Goal: Find specific page/section: Find specific page/section

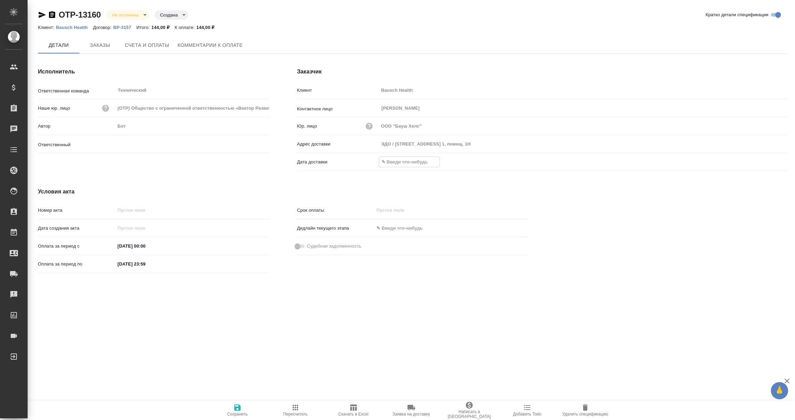
click at [404, 157] on input "text" at bounding box center [409, 162] width 60 height 10
type input "Никифорова Валерия"
click at [765, 161] on icon "button" at bounding box center [768, 162] width 8 height 8
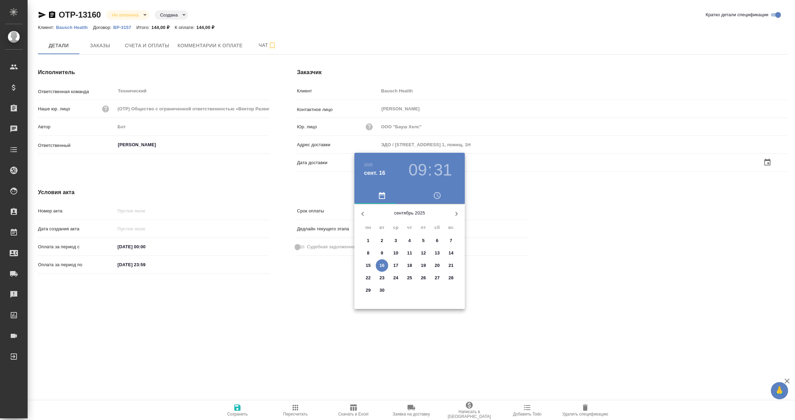
click at [382, 268] on p "16" at bounding box center [382, 265] width 5 height 7
type input "16.09.2025 09:31"
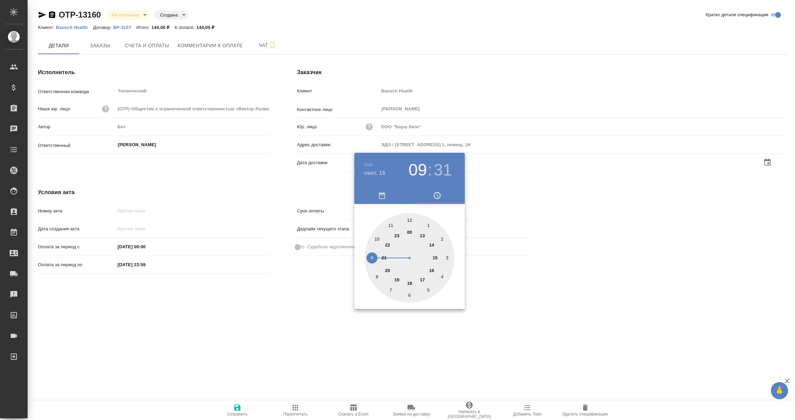
click at [297, 321] on div at bounding box center [397, 210] width 795 height 420
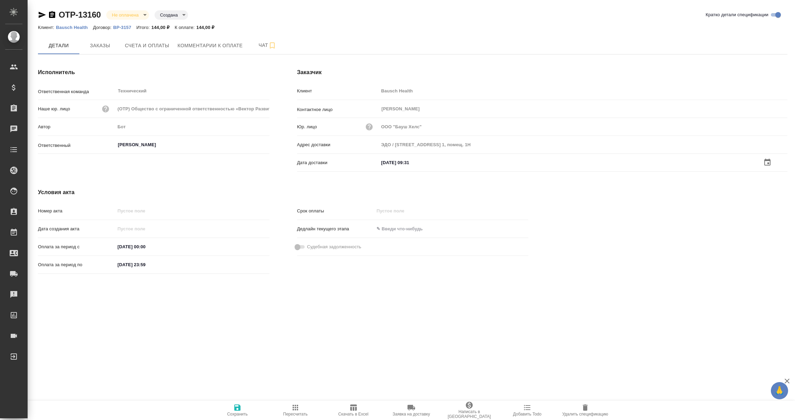
click at [234, 411] on icon "button" at bounding box center [237, 408] width 8 height 8
click at [102, 46] on span "Заказы" at bounding box center [100, 45] width 33 height 9
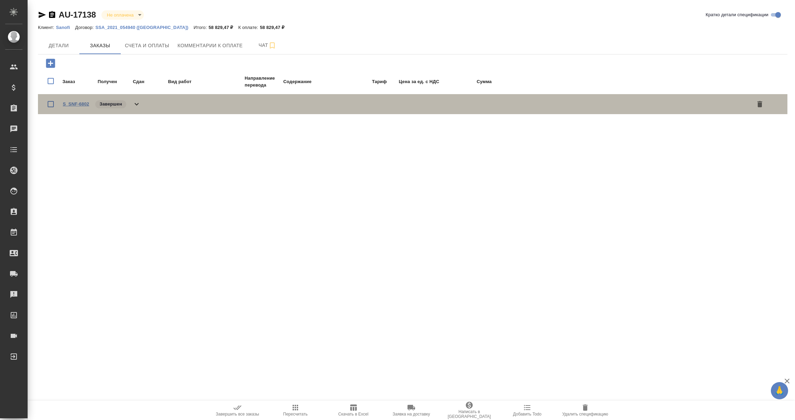
click at [80, 103] on link "S_SNF-6802" at bounding box center [76, 103] width 26 height 5
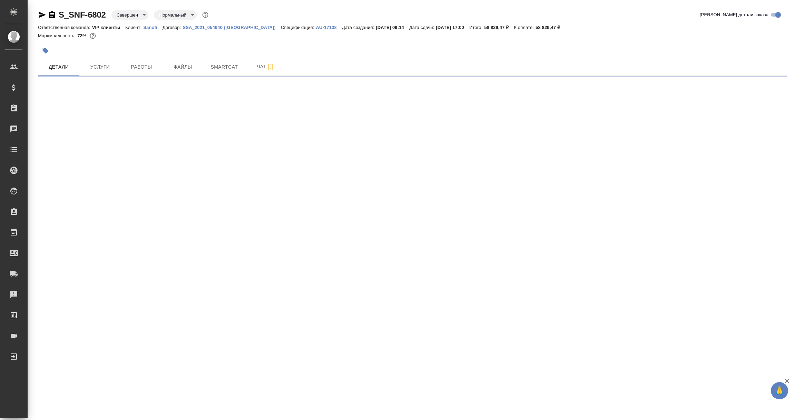
select select "RU"
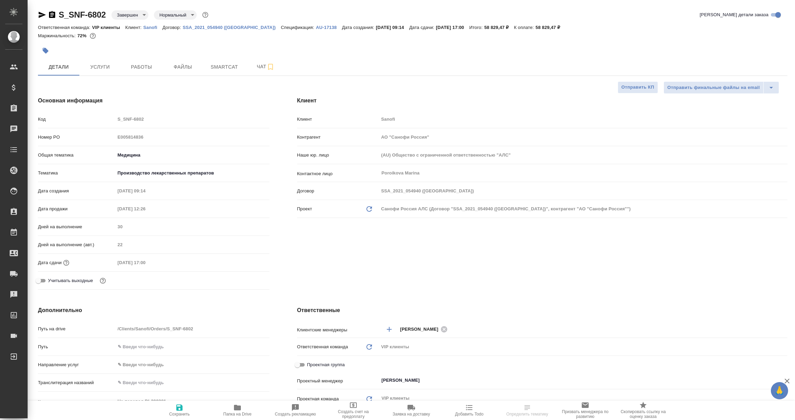
type textarea "x"
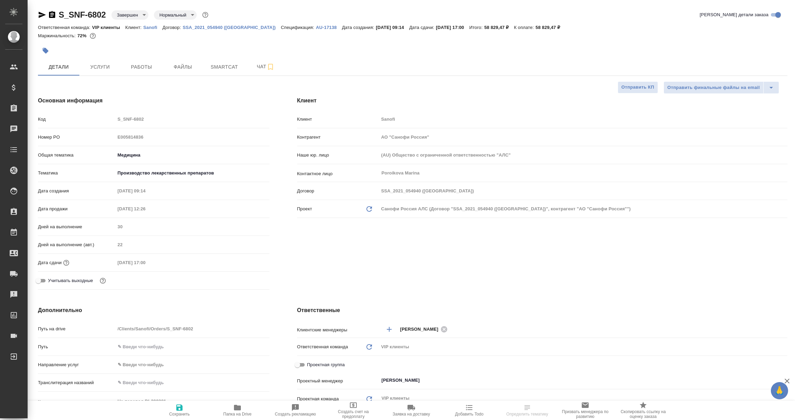
type textarea "x"
click at [259, 66] on span "Чат" at bounding box center [265, 66] width 33 height 9
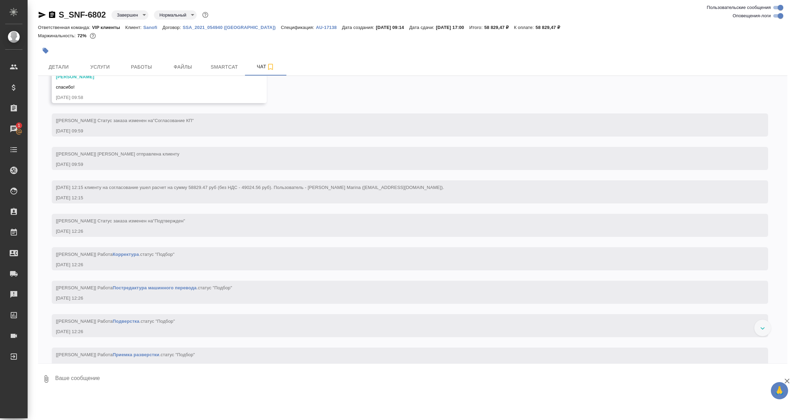
scroll to position [380, 0]
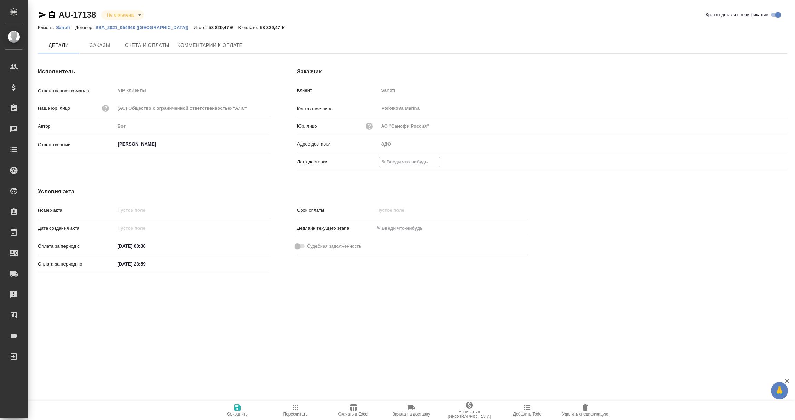
click at [399, 164] on input "text" at bounding box center [409, 162] width 60 height 10
click at [766, 162] on icon "button" at bounding box center [768, 162] width 8 height 8
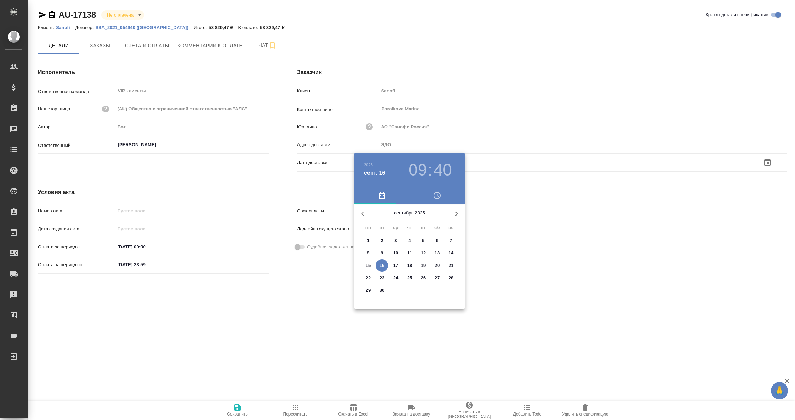
click at [382, 265] on p "16" at bounding box center [382, 265] width 5 height 7
type input "16.09.2025 09:40"
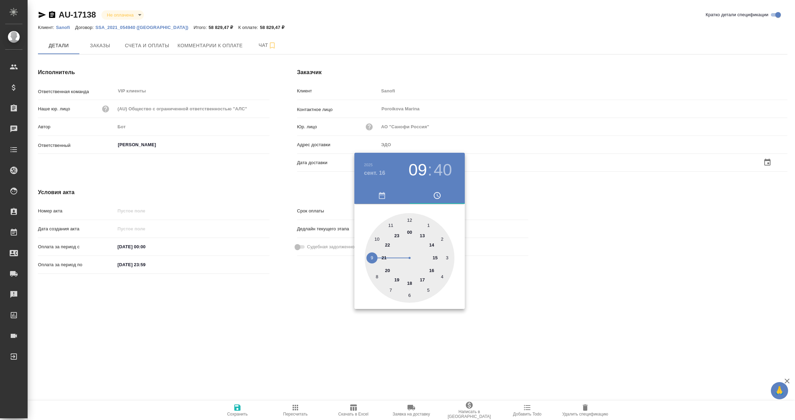
click at [336, 321] on div at bounding box center [397, 210] width 795 height 420
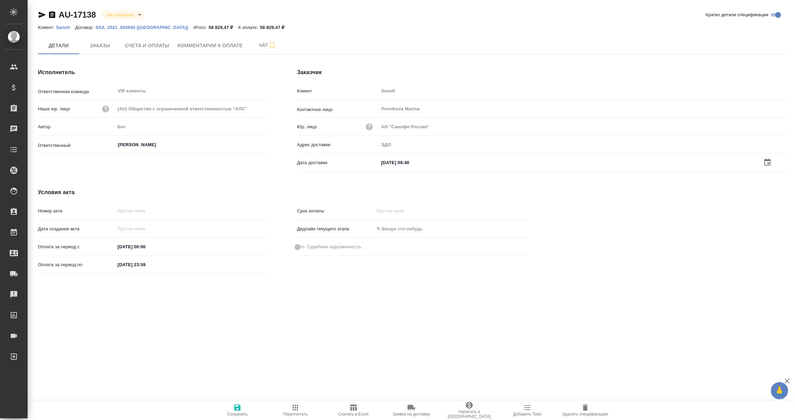
click at [241, 408] on icon "button" at bounding box center [237, 408] width 8 height 8
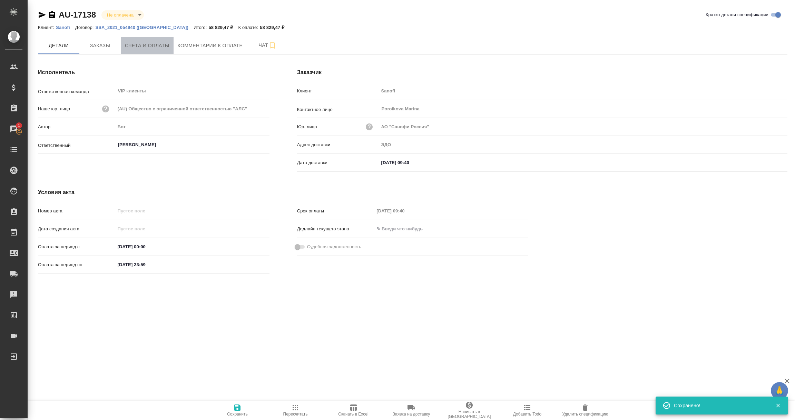
click at [134, 42] on span "Счета и оплаты" at bounding box center [147, 45] width 45 height 9
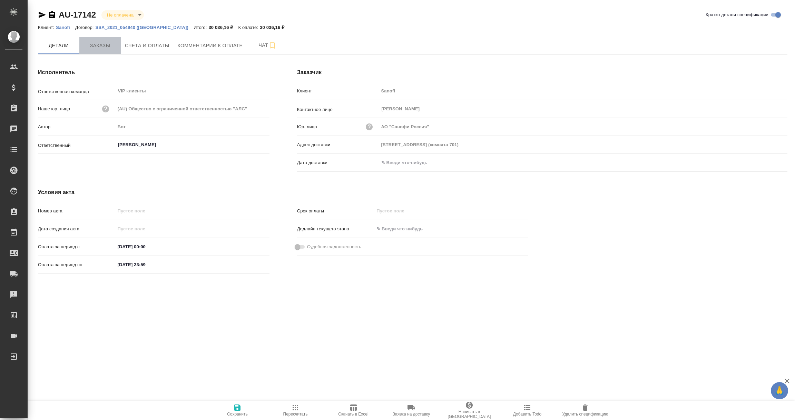
click at [98, 45] on span "Заказы" at bounding box center [100, 45] width 33 height 9
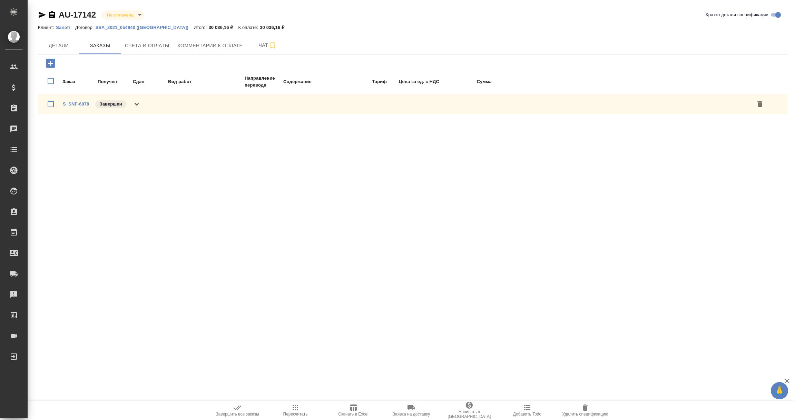
click at [69, 103] on link "S_SNF-6878" at bounding box center [76, 103] width 26 height 5
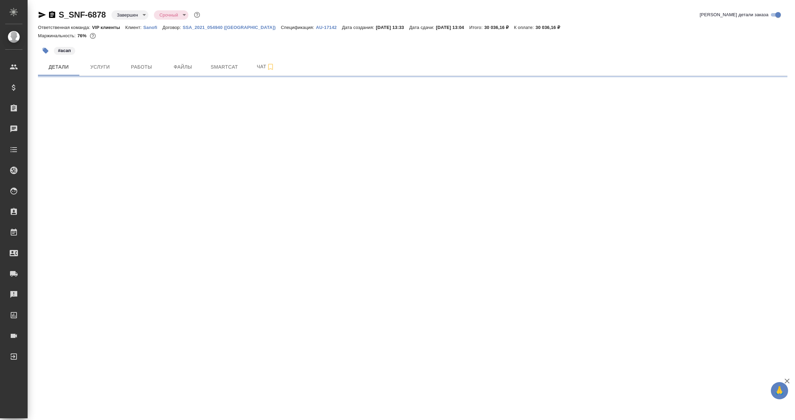
select select "RU"
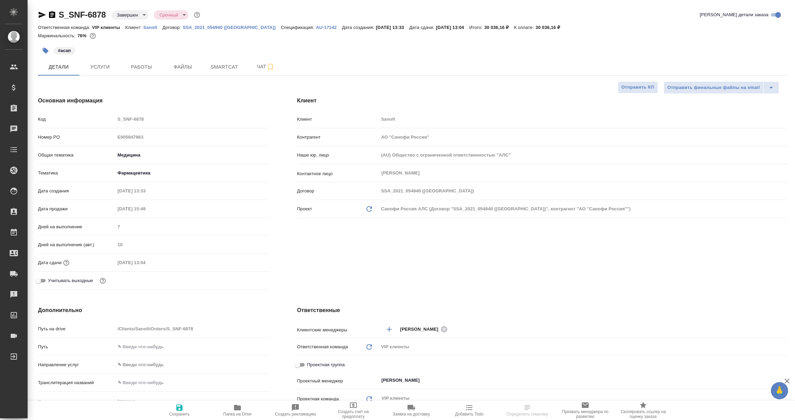
type textarea "x"
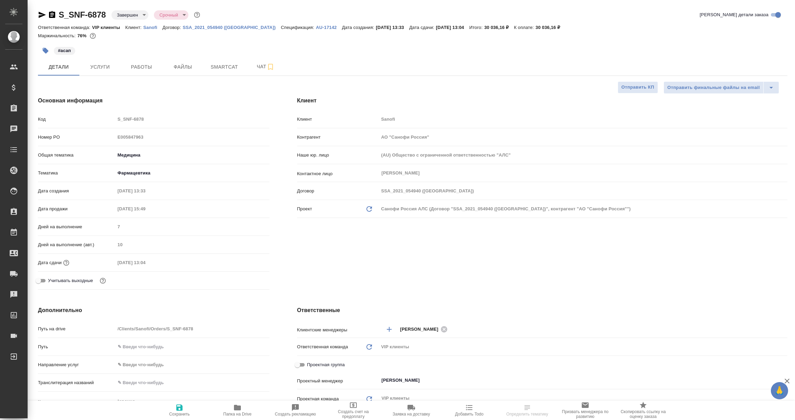
type textarea "x"
click at [265, 63] on span "Чат" at bounding box center [265, 66] width 33 height 9
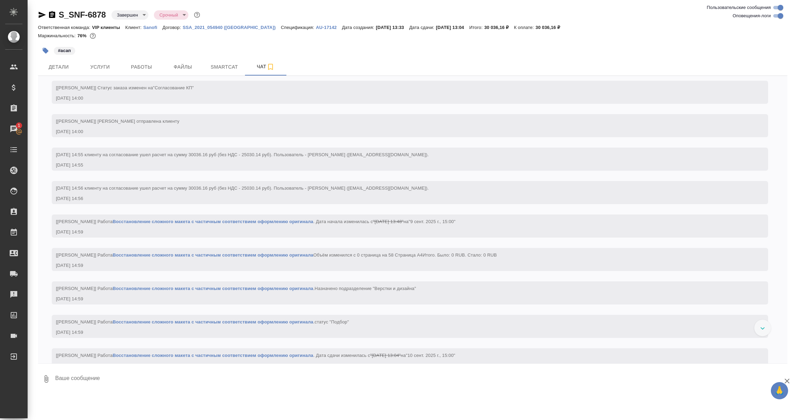
scroll to position [595, 0]
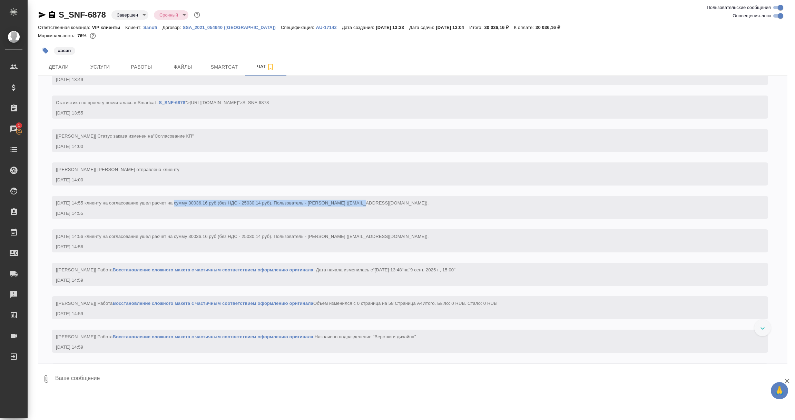
drag, startPoint x: 175, startPoint y: 239, endPoint x: 354, endPoint y: 229, distance: 179.1
click at [354, 229] on div "09.09, вторник [viktoriya.adueva-ext@sanofi.com] Клиент оставил комментарий: ht…" at bounding box center [413, 220] width 750 height 288
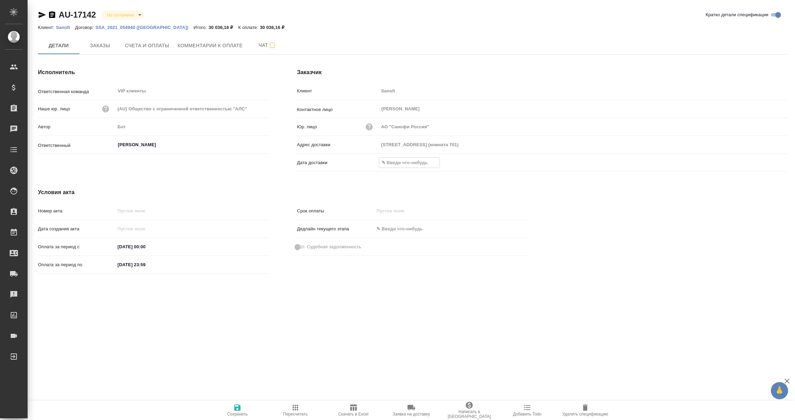
click at [401, 159] on input "text" at bounding box center [409, 163] width 60 height 10
click at [769, 163] on icon "button" at bounding box center [768, 161] width 6 height 7
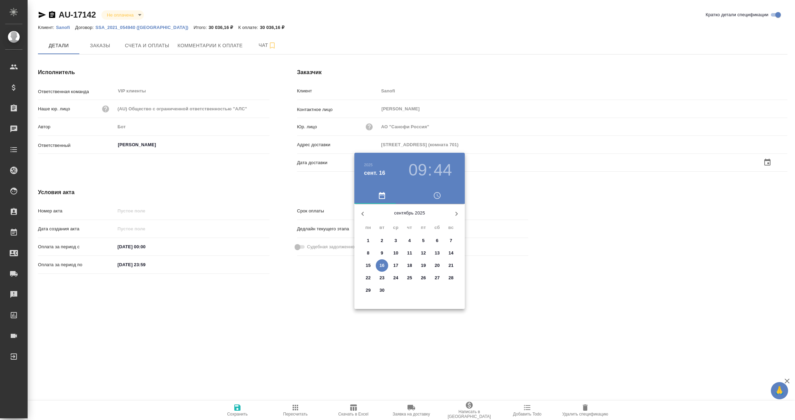
click at [382, 269] on p "16" at bounding box center [382, 265] width 5 height 7
type input "16.09.2025 09:44"
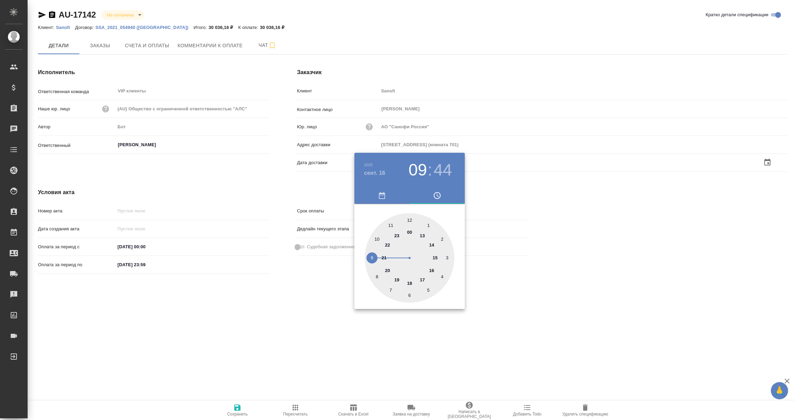
click at [321, 325] on div at bounding box center [397, 210] width 795 height 420
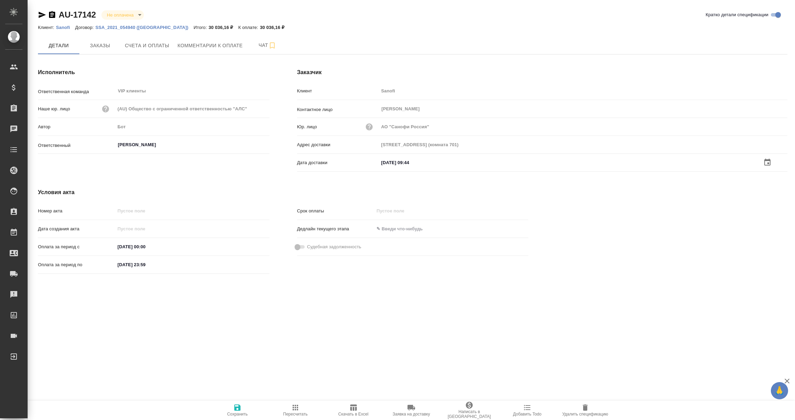
click at [237, 409] on icon "button" at bounding box center [237, 408] width 8 height 8
click at [98, 47] on span "Заказы" at bounding box center [100, 45] width 33 height 9
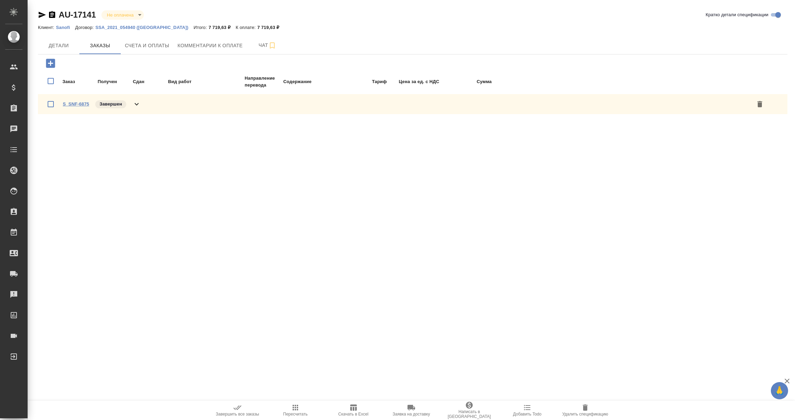
click at [70, 105] on link "S_SNF-6875" at bounding box center [76, 103] width 26 height 5
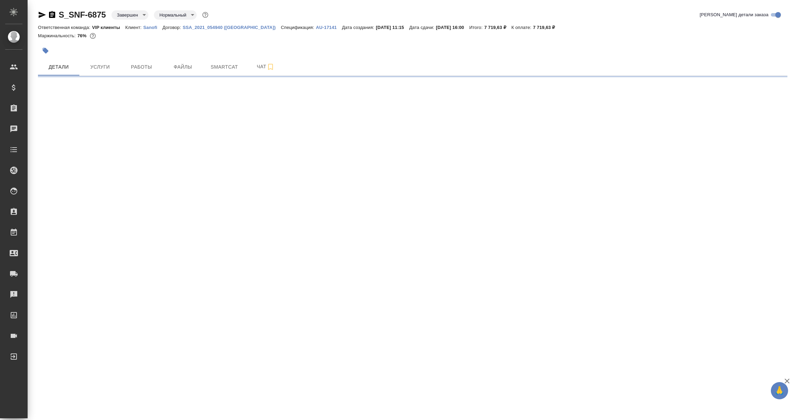
select select "RU"
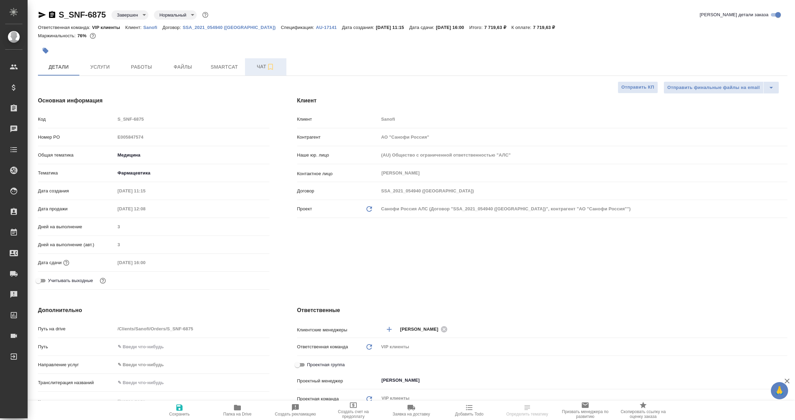
type textarea "x"
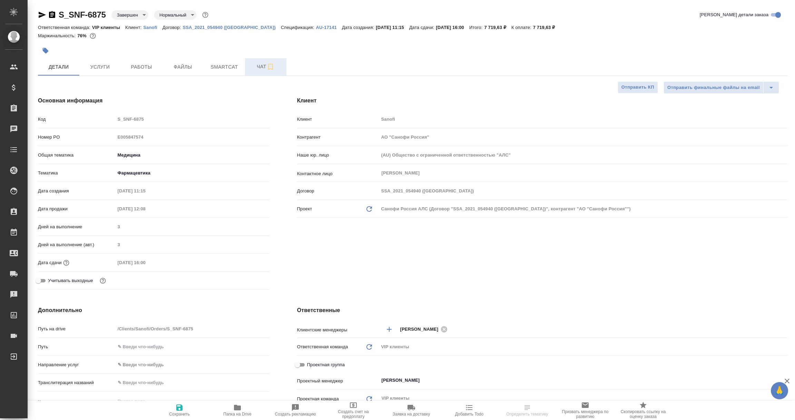
type textarea "x"
click at [261, 69] on span "Чат" at bounding box center [265, 66] width 33 height 9
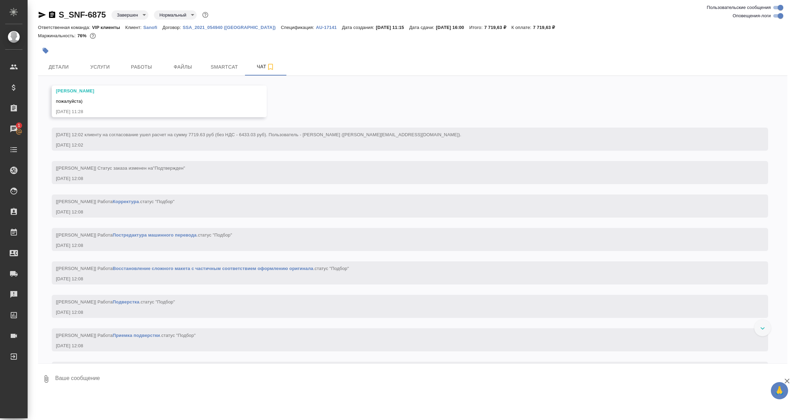
scroll to position [621, 0]
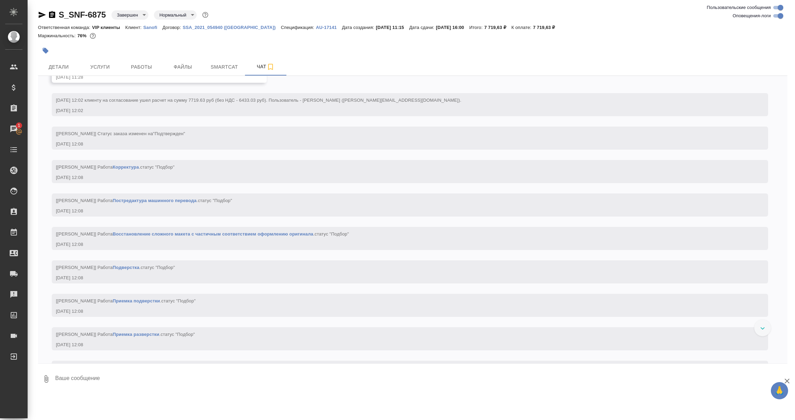
drag, startPoint x: 187, startPoint y: 134, endPoint x: 376, endPoint y: 146, distance: 189.5
click at [376, 114] on div "09.09.2025 12:02 клиенту на согласование ушел расчет на сумму 7719.63 руб (без …" at bounding box center [400, 104] width 688 height 19
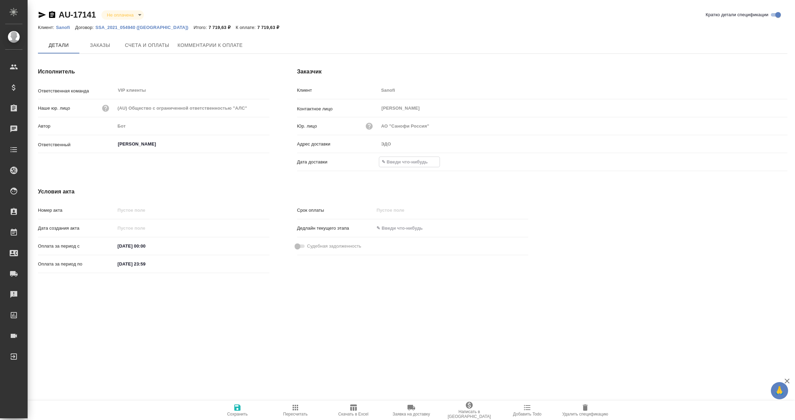
click at [407, 163] on input "text" at bounding box center [409, 162] width 60 height 10
click at [767, 159] on icon "button" at bounding box center [768, 161] width 6 height 7
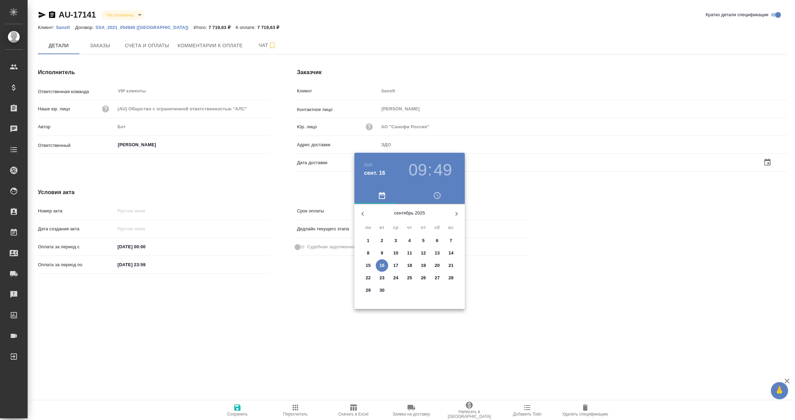
click at [383, 265] on p "16" at bounding box center [382, 265] width 5 height 7
type input "16.09.2025 09:49"
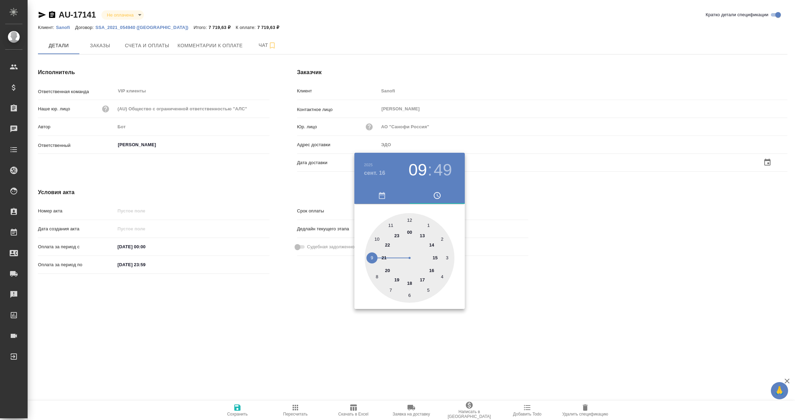
click at [313, 327] on div at bounding box center [397, 210] width 795 height 420
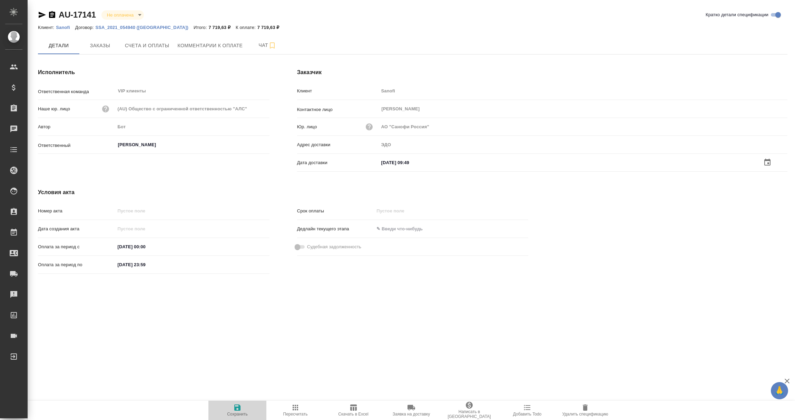
click at [238, 411] on icon "button" at bounding box center [237, 408] width 8 height 8
click at [94, 48] on span "Заказы" at bounding box center [100, 45] width 33 height 9
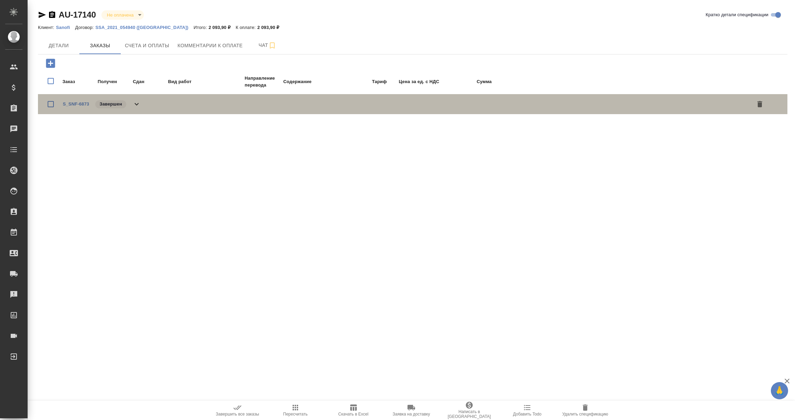
click at [78, 106] on span "S_SNF-6873" at bounding box center [76, 104] width 26 height 7
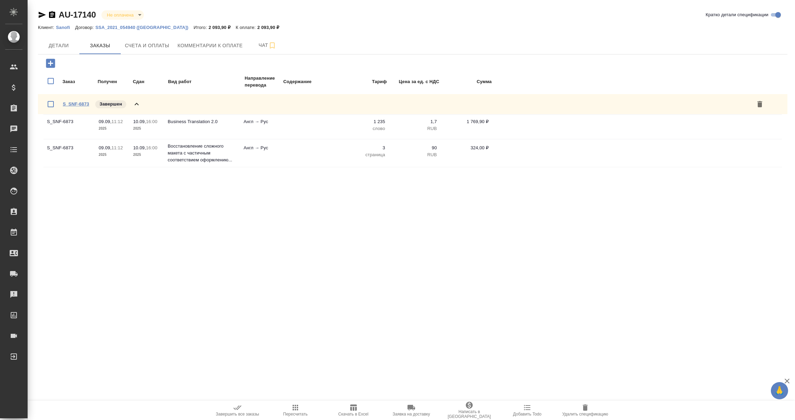
click at [78, 105] on link "S_SNF-6873" at bounding box center [76, 103] width 26 height 5
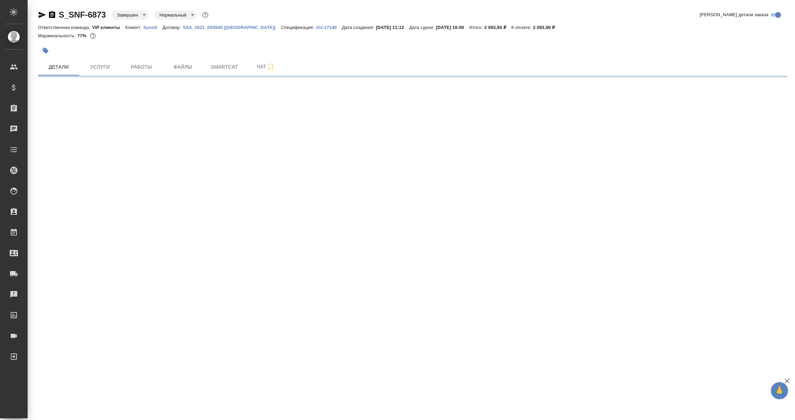
select select "RU"
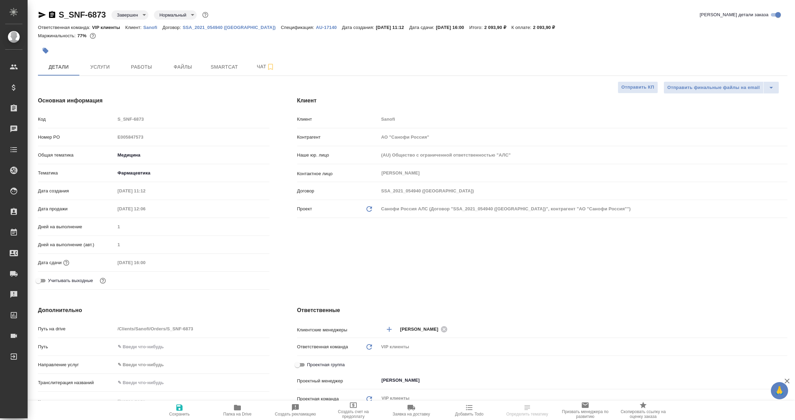
type textarea "x"
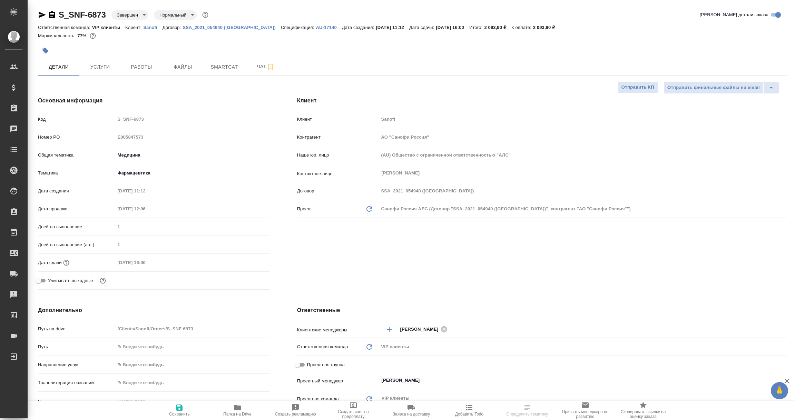
type textarea "x"
click at [265, 66] on span "Чат" at bounding box center [265, 66] width 33 height 9
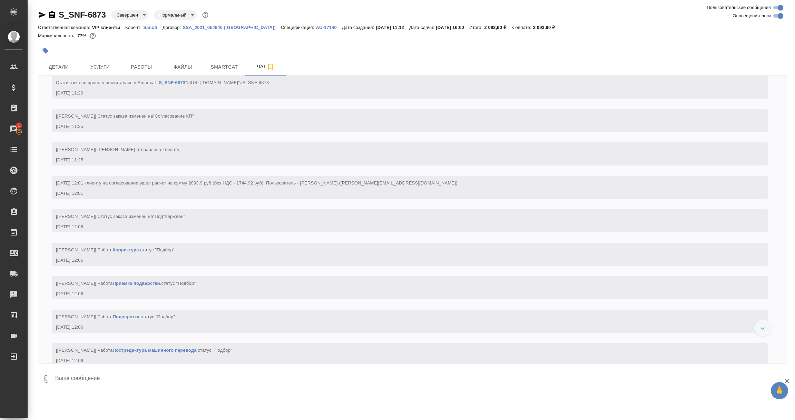
scroll to position [371, 0]
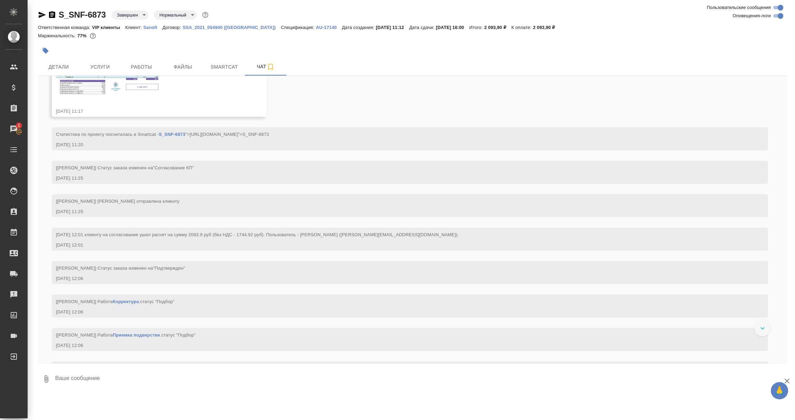
drag, startPoint x: 128, startPoint y: 268, endPoint x: 339, endPoint y: 277, distance: 211.1
click at [339, 249] on div "09.09.2025 12:01 клиенту на согласование ушел расчет на сумму 2093.9 руб (без Н…" at bounding box center [400, 239] width 688 height 19
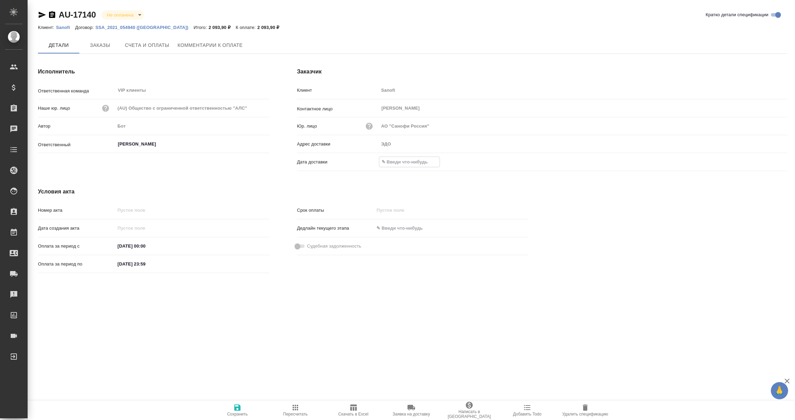
click at [412, 159] on input "text" at bounding box center [409, 162] width 60 height 10
click at [766, 162] on icon "button" at bounding box center [768, 162] width 8 height 8
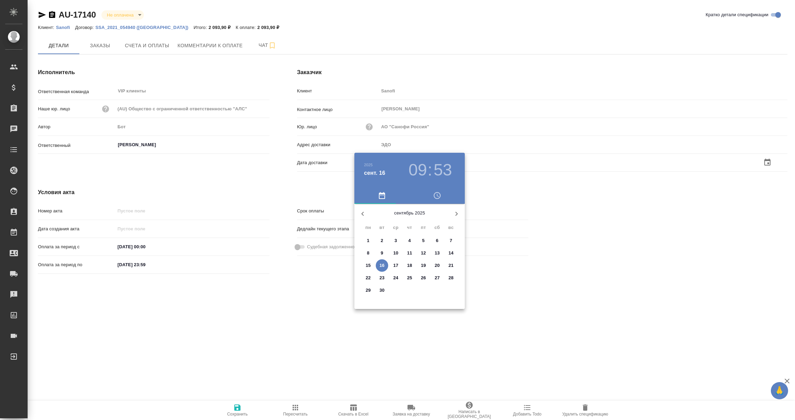
click at [381, 266] on p "16" at bounding box center [382, 265] width 5 height 7
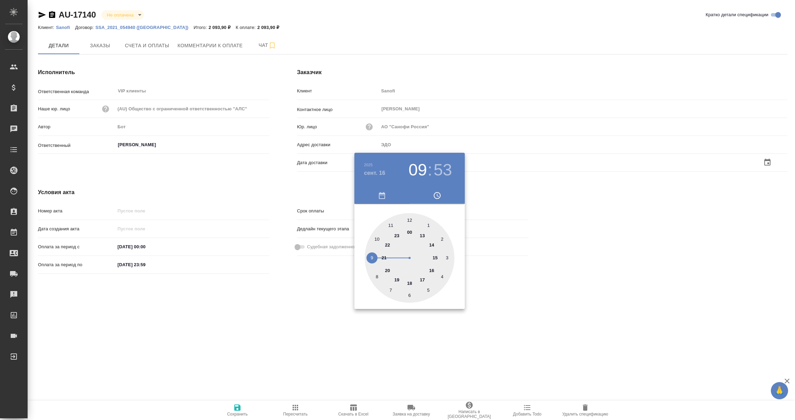
type input "[DATE] 09:53"
click at [298, 314] on div at bounding box center [397, 210] width 795 height 420
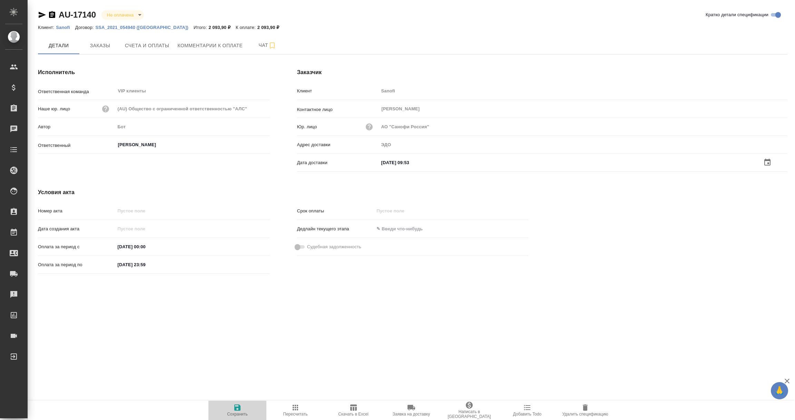
click at [234, 415] on span "Сохранить" at bounding box center [237, 414] width 21 height 5
click at [96, 45] on span "Заказы" at bounding box center [100, 45] width 33 height 9
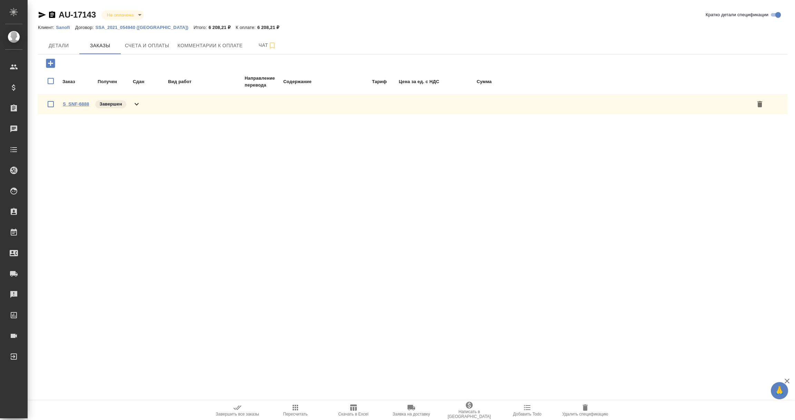
click at [80, 105] on link "S_SNF-6888" at bounding box center [76, 103] width 26 height 5
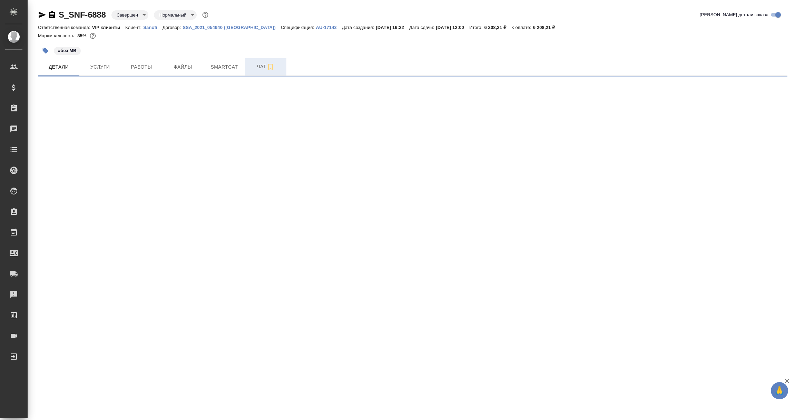
select select "RU"
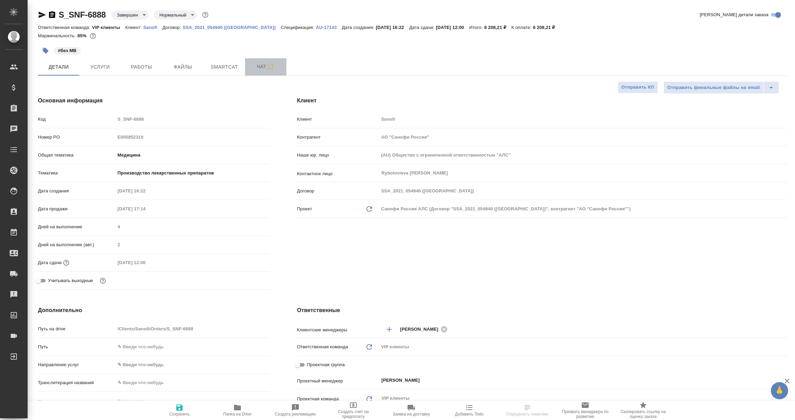
click at [259, 67] on span "Чат" at bounding box center [265, 66] width 33 height 9
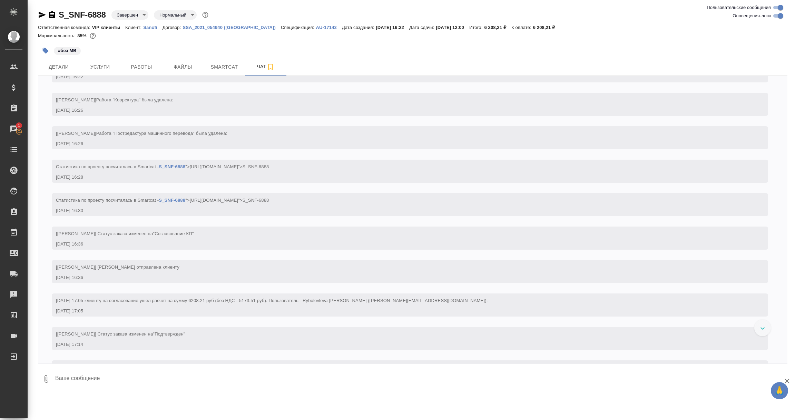
scroll to position [410, 0]
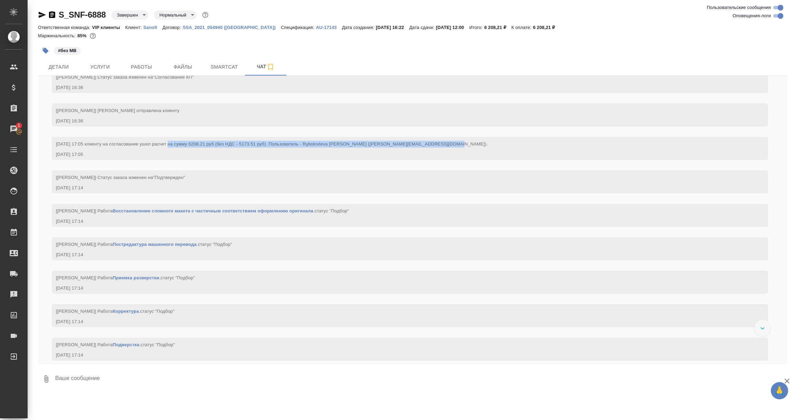
drag, startPoint x: 167, startPoint y: 171, endPoint x: 439, endPoint y: 167, distance: 272.7
click at [439, 148] on div "[DATE] 17:05 клиенту на согласование ушел расчет на сумму 6208.21 руб (без НДС …" at bounding box center [400, 143] width 688 height 9
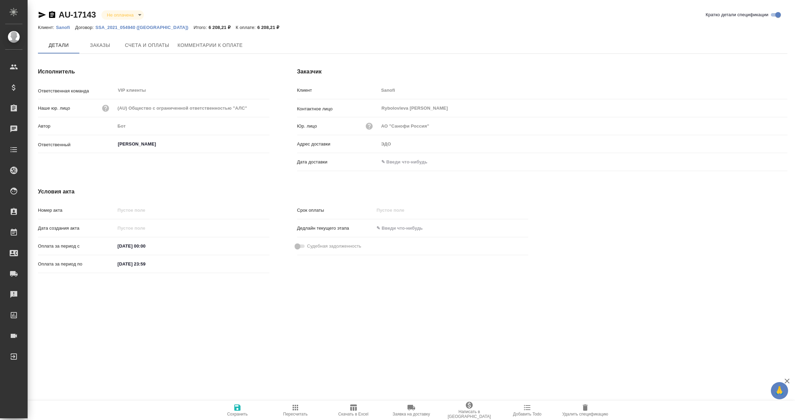
click at [398, 164] on input "text" at bounding box center [409, 162] width 60 height 10
click at [769, 160] on icon "button" at bounding box center [768, 161] width 6 height 7
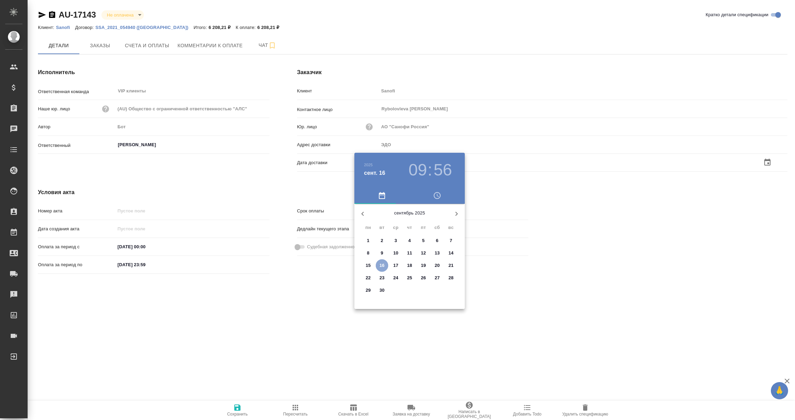
click at [382, 263] on p "16" at bounding box center [382, 265] width 5 height 7
type input "[DATE] 09:56"
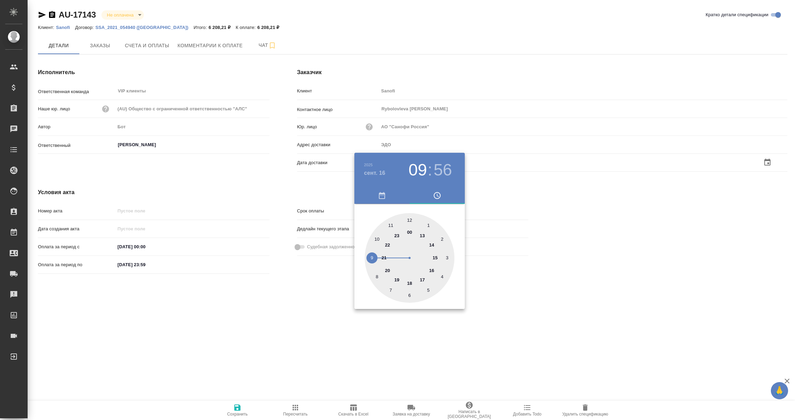
click at [276, 328] on div at bounding box center [397, 210] width 795 height 420
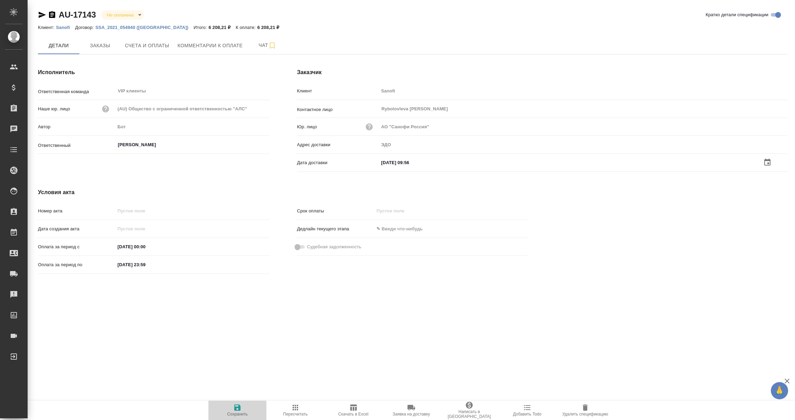
click at [239, 413] on span "Сохранить" at bounding box center [237, 414] width 21 height 5
click at [92, 48] on span "Заказы" at bounding box center [100, 45] width 33 height 9
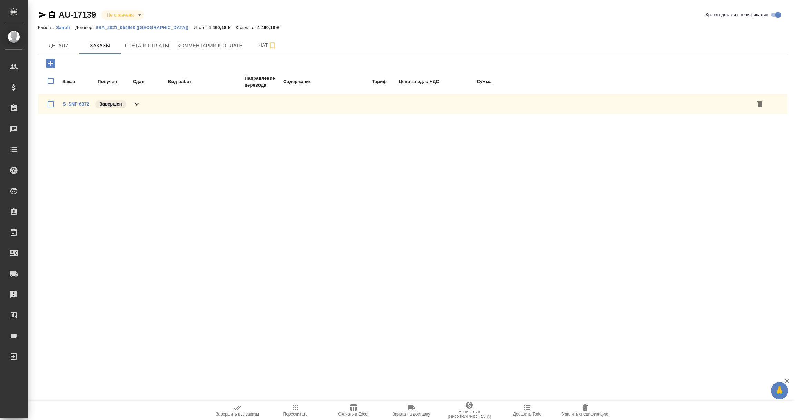
click at [75, 106] on span "S_SNF-6872" at bounding box center [76, 104] width 26 height 7
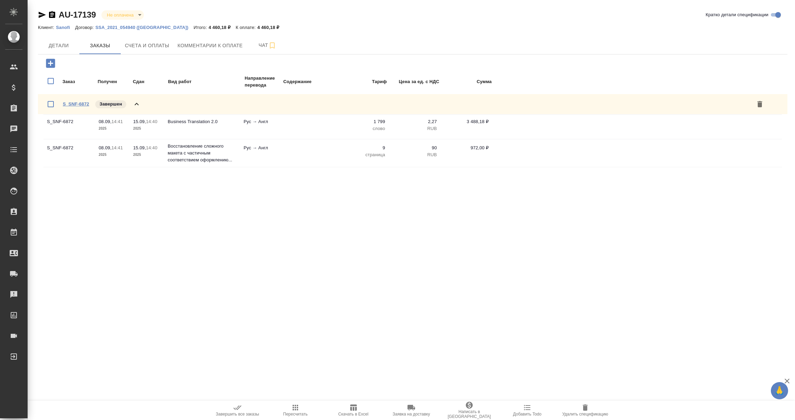
click at [75, 104] on link "S_SNF-6872" at bounding box center [76, 103] width 26 height 5
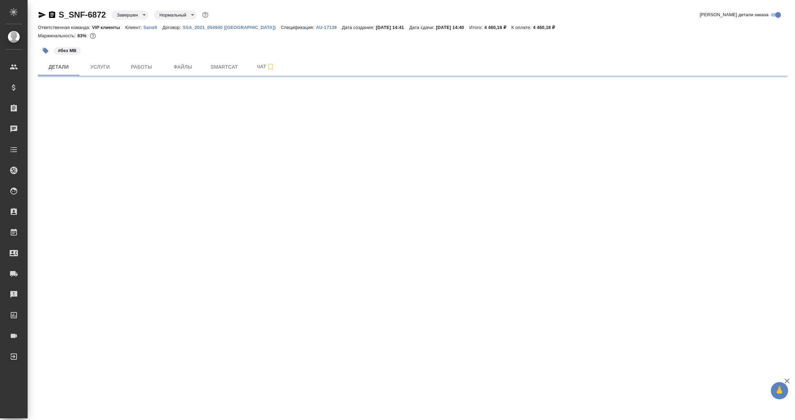
select select "RU"
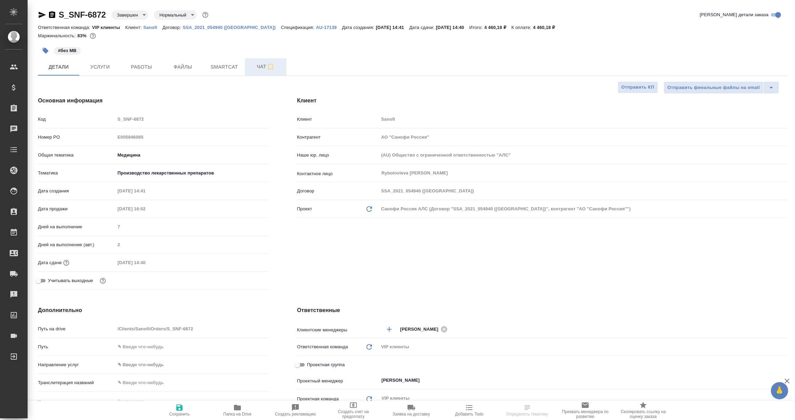
type textarea "x"
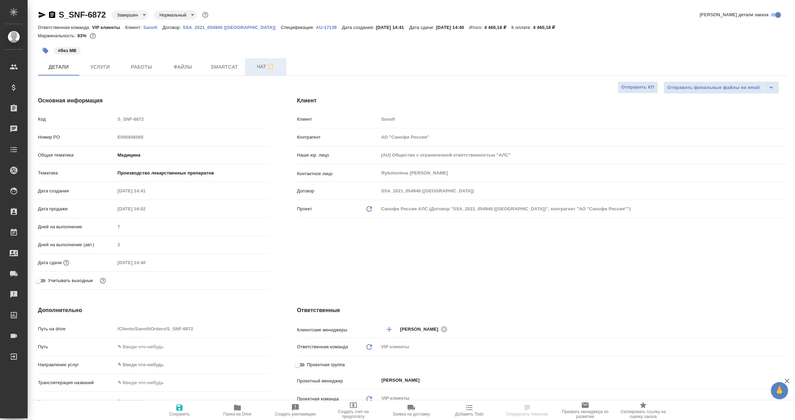
type textarea "x"
click at [258, 65] on span "Чат" at bounding box center [265, 66] width 33 height 9
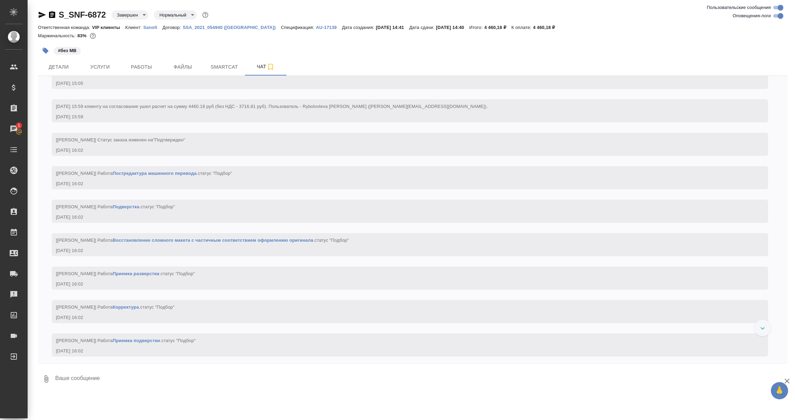
scroll to position [259, 0]
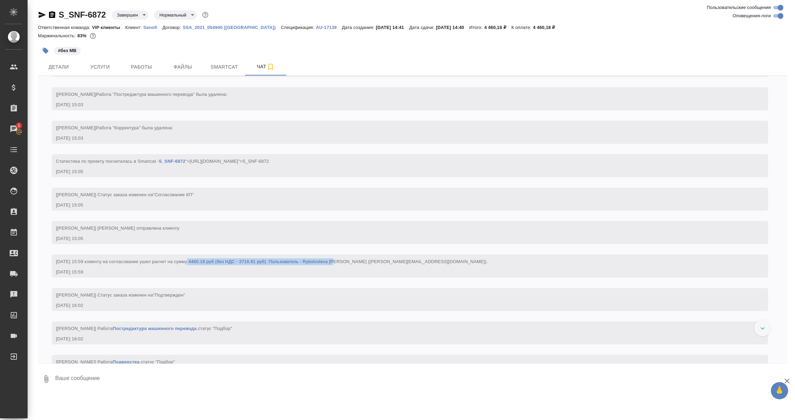
drag, startPoint x: 184, startPoint y: 289, endPoint x: 334, endPoint y: 291, distance: 150.2
click at [334, 264] on span "08.09.2025 15:59 клиенту на согласование ушел расчет на сумму 4460.18 руб (без …" at bounding box center [272, 261] width 432 height 5
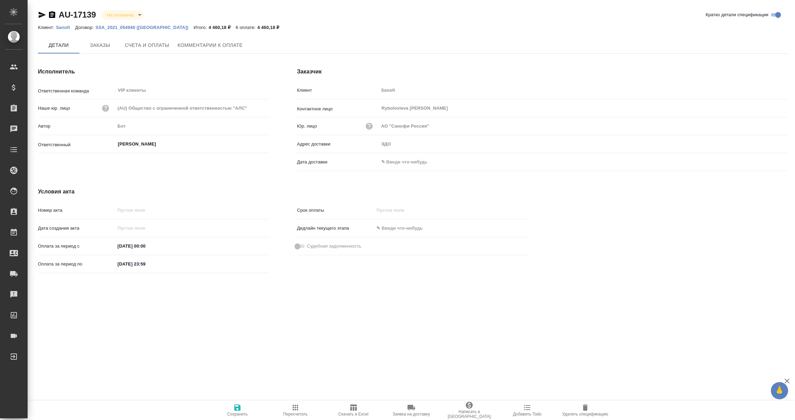
click at [398, 165] on input "text" at bounding box center [409, 162] width 60 height 10
click at [768, 162] on icon "button" at bounding box center [768, 162] width 8 height 8
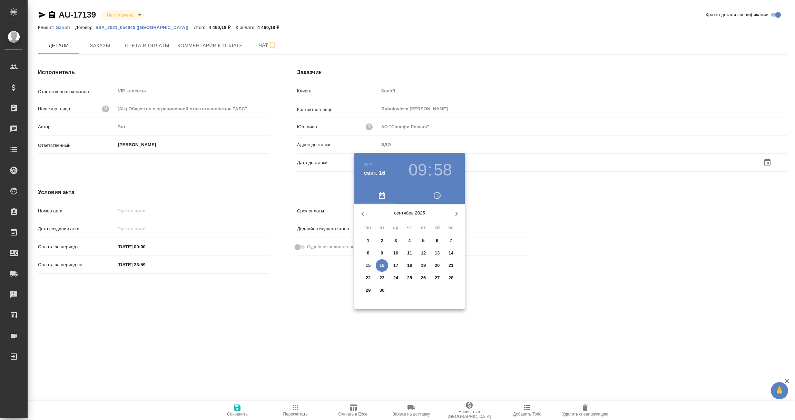
click at [385, 265] on span "16" at bounding box center [382, 265] width 12 height 7
type input "16.09.2025 09:58"
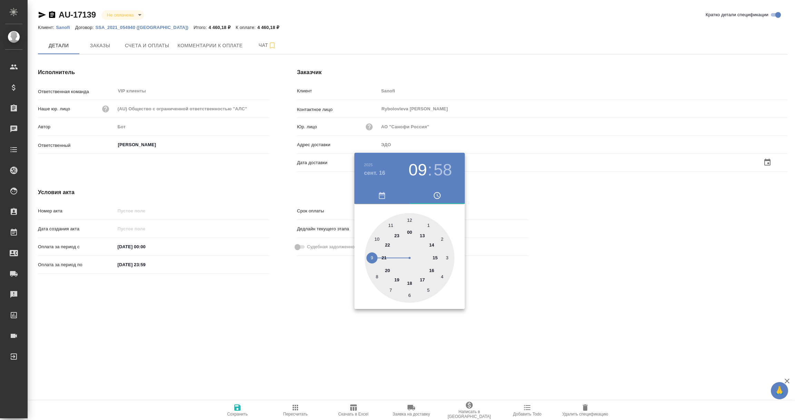
click at [332, 311] on div at bounding box center [397, 210] width 795 height 420
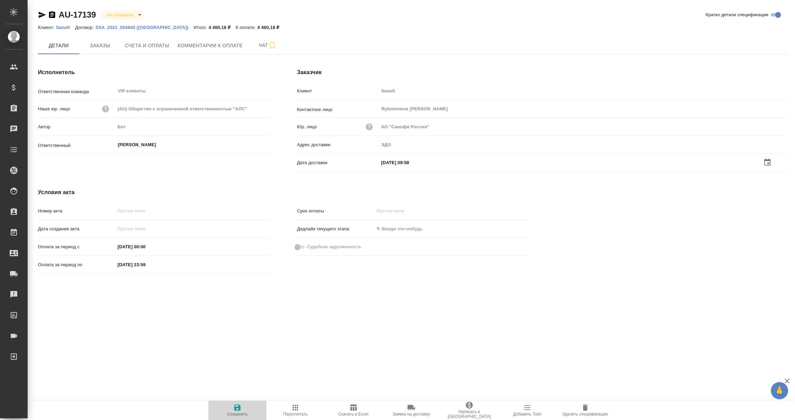
click at [239, 409] on icon "button" at bounding box center [237, 408] width 6 height 6
click at [407, 162] on input "text" at bounding box center [409, 162] width 60 height 10
click at [765, 161] on icon "button" at bounding box center [768, 162] width 8 height 8
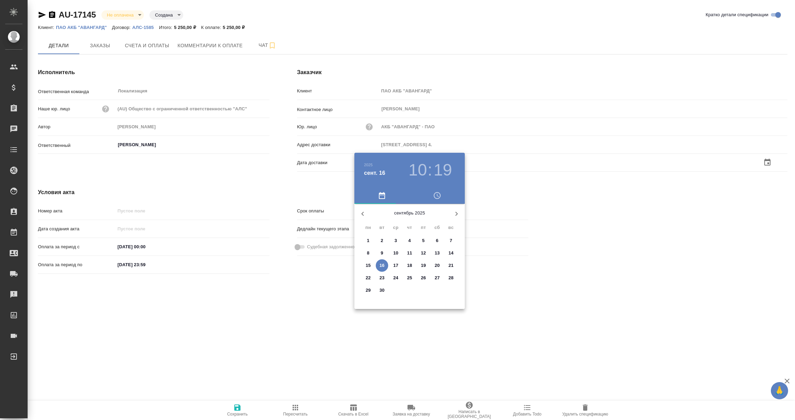
click at [379, 264] on span "16" at bounding box center [382, 265] width 12 height 7
type input "16.09.2025 10:19"
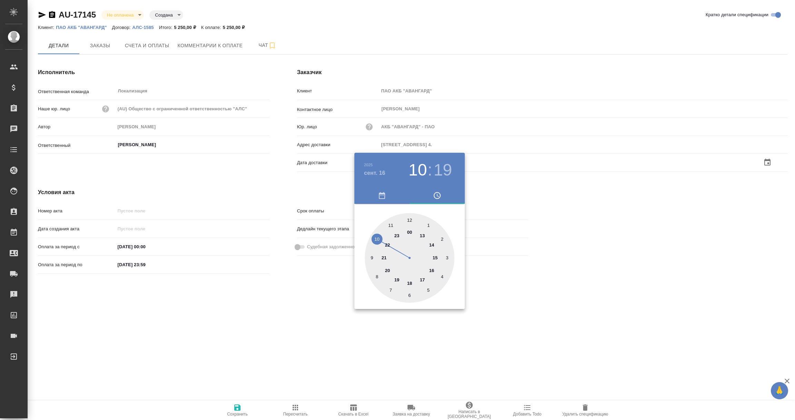
click at [301, 331] on div at bounding box center [397, 210] width 795 height 420
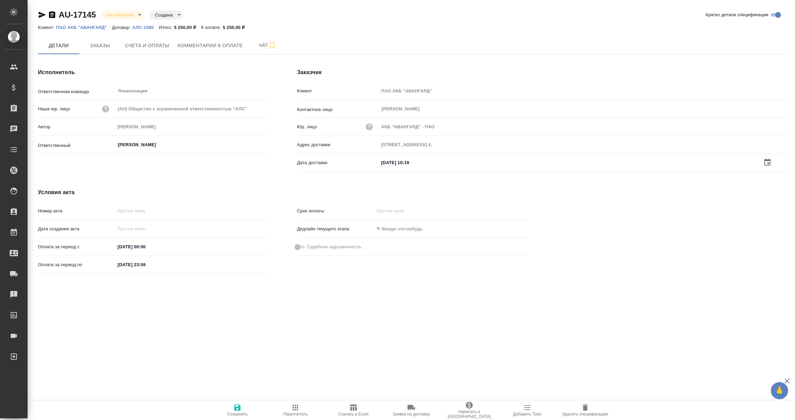
click at [237, 408] on icon "button" at bounding box center [237, 408] width 6 height 6
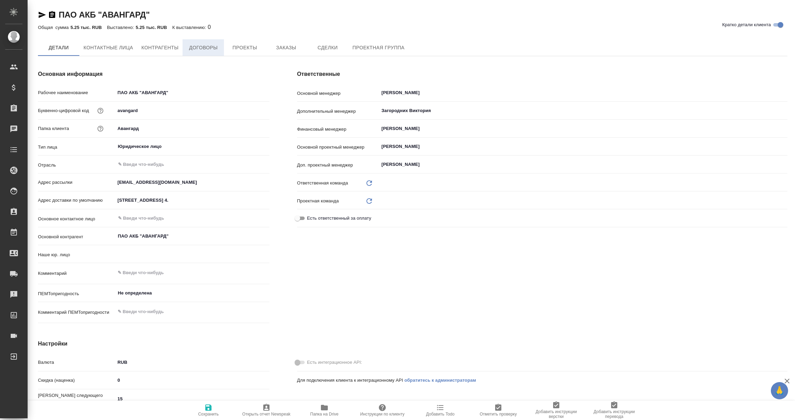
type input "(AU) Общество с ограниченной ответственностью "АЛС""
type textarea "x"
type input "Локализация"
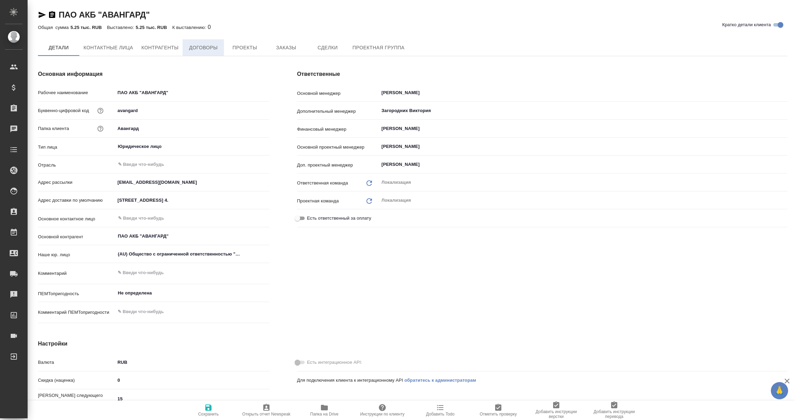
type textarea "x"
click at [203, 49] on span "Договоры" at bounding box center [203, 47] width 33 height 9
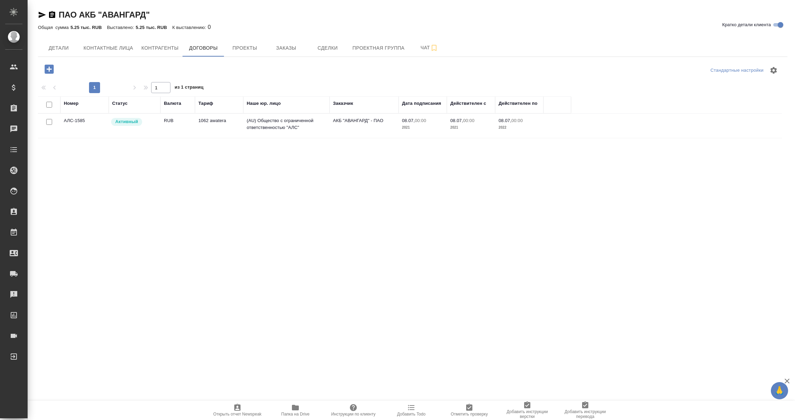
click at [76, 122] on td "АЛС-1585" at bounding box center [84, 126] width 48 height 24
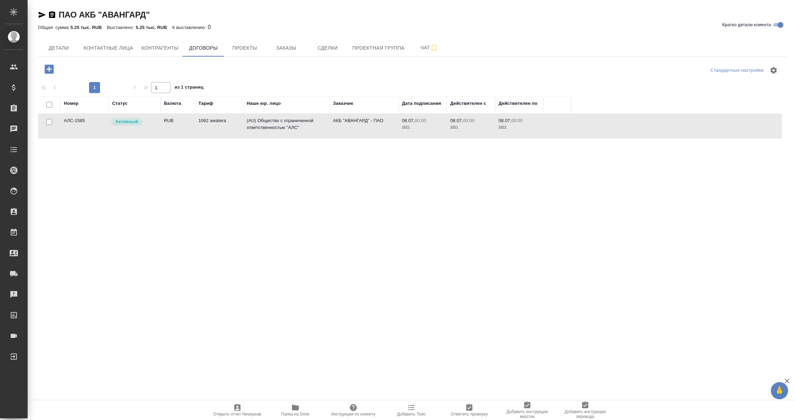
click at [76, 122] on td "АЛС-1585" at bounding box center [84, 126] width 48 height 24
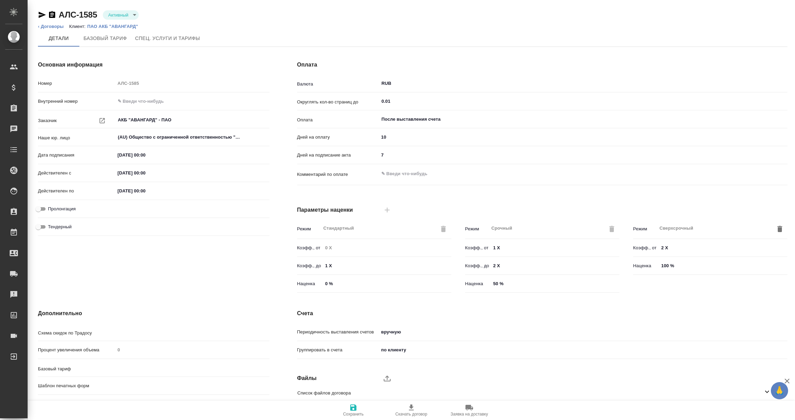
type input "1062 awatera"
type input "Стандартный шаблон - [PHONE_NUMBER] - ВЫБЕРИ МЕНЯ!"
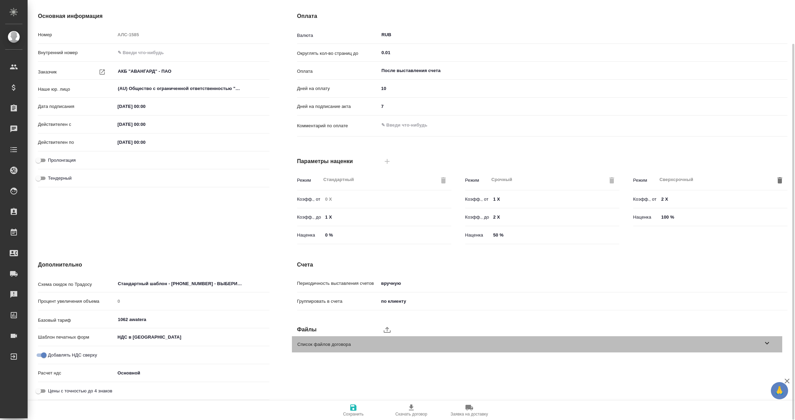
click at [767, 343] on icon at bounding box center [767, 343] width 4 height 2
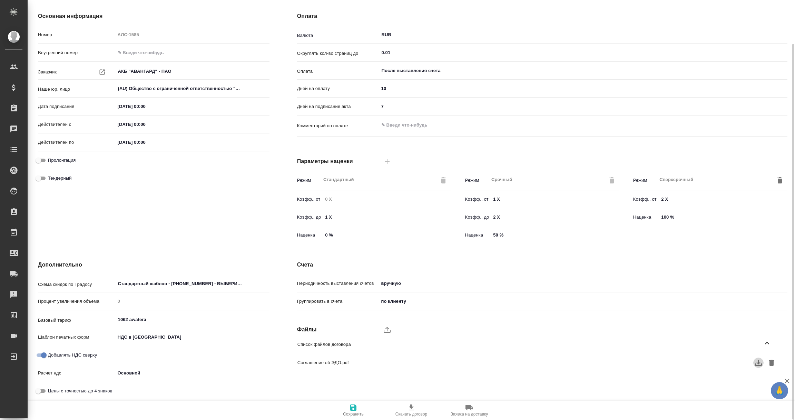
click at [759, 364] on icon "button" at bounding box center [759, 363] width 8 height 8
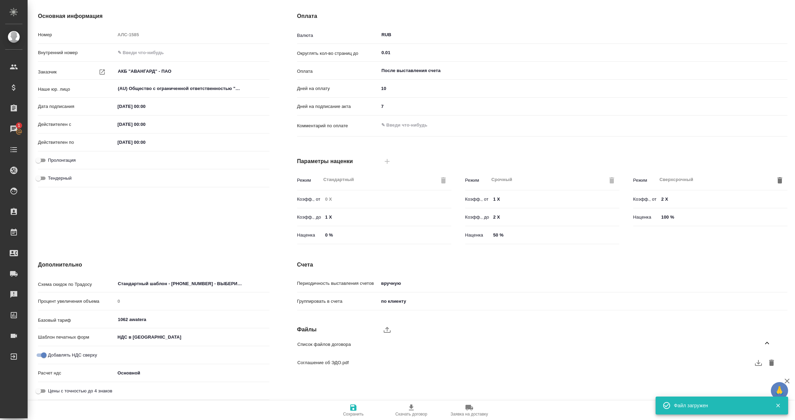
click at [767, 343] on icon at bounding box center [767, 343] width 4 height 2
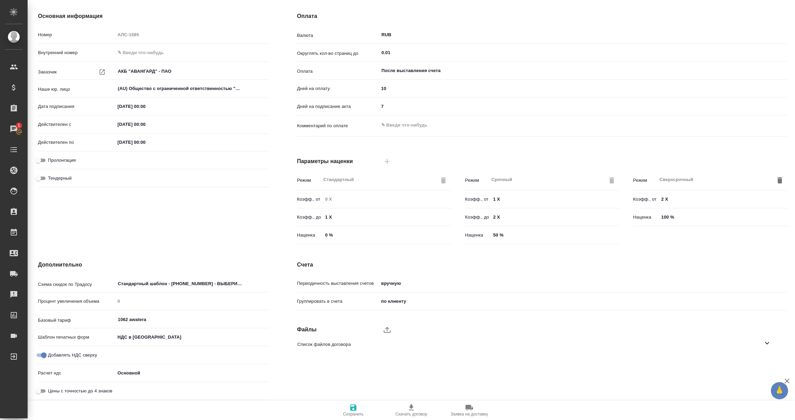
click at [767, 343] on icon at bounding box center [767, 343] width 4 height 2
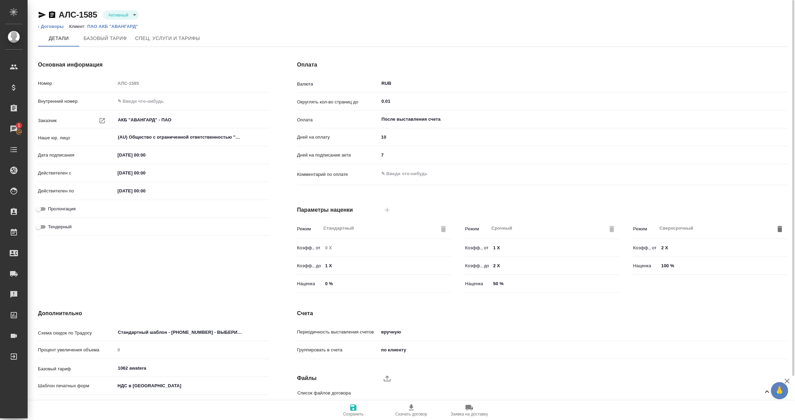
click at [111, 26] on p "ПАО АКБ "АВАНГАРД"" at bounding box center [115, 26] width 56 height 5
click at [41, 16] on icon "button" at bounding box center [42, 15] width 7 height 6
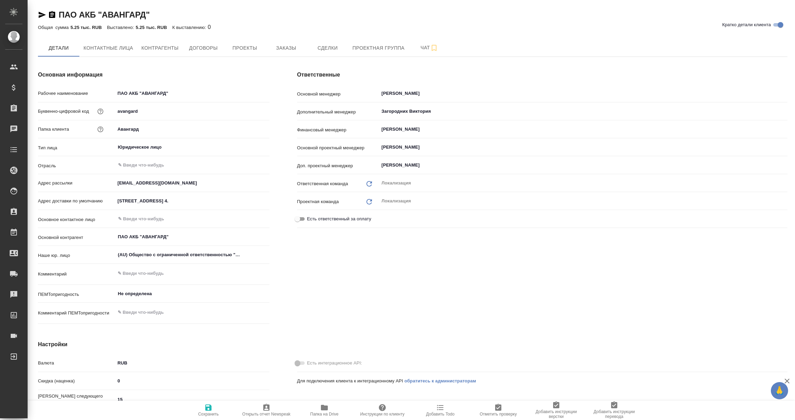
click at [322, 412] on span "Папка на Drive" at bounding box center [324, 414] width 28 height 5
